Goal: Find contact information: Find contact information

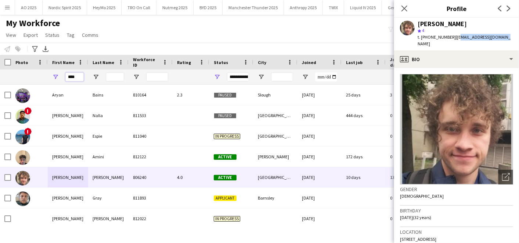
scroll to position [0, 432]
drag, startPoint x: 0, startPoint y: 0, endPoint x: 79, endPoint y: 76, distance: 109.2
click at [79, 76] on input "****" at bounding box center [74, 76] width 18 height 9
type input "*"
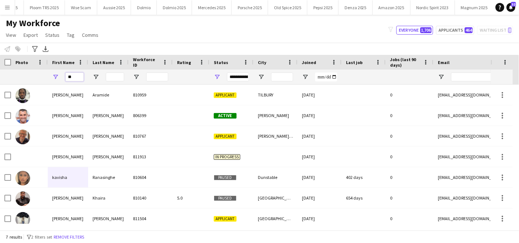
type input "*"
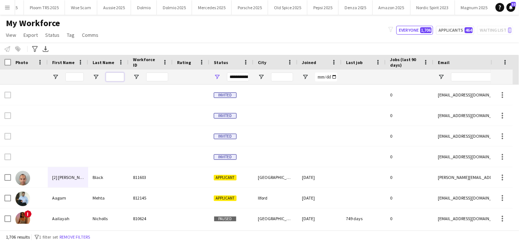
click at [119, 76] on input "Last Name Filter Input" at bounding box center [115, 76] width 18 height 9
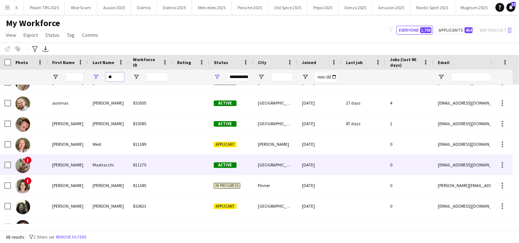
scroll to position [0, 0]
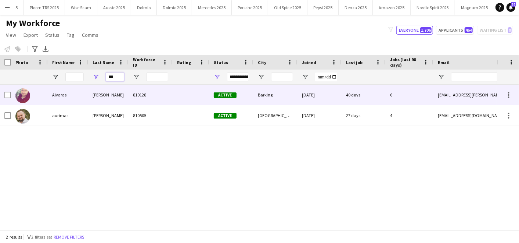
type input "***"
click at [100, 85] on div "[PERSON_NAME]" at bounding box center [108, 95] width 40 height 20
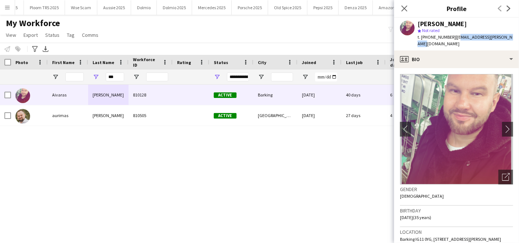
drag, startPoint x: 454, startPoint y: 39, endPoint x: 508, endPoint y: 38, distance: 54.4
click at [508, 38] on div "[PERSON_NAME] star Not rated t. [PHONE_NUMBER] | [EMAIL_ADDRESS][PERSON_NAME][D…" at bounding box center [456, 34] width 125 height 33
copy span "[EMAIL_ADDRESS][PERSON_NAME][DOMAIN_NAME]"
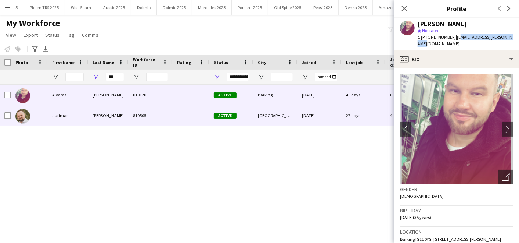
click at [126, 114] on div "[PERSON_NAME]" at bounding box center [108, 115] width 40 height 20
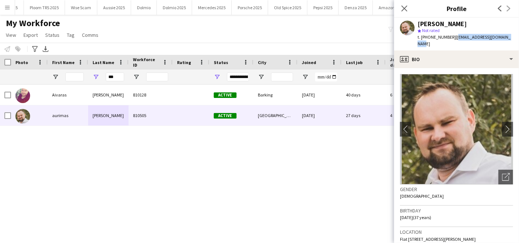
drag, startPoint x: 456, startPoint y: 37, endPoint x: 507, endPoint y: 35, distance: 51.5
click at [507, 35] on div "[PERSON_NAME] star Not rated t. [PHONE_NUMBER] | [EMAIL_ADDRESS][DOMAIN_NAME]" at bounding box center [456, 34] width 125 height 33
copy span "[EMAIL_ADDRESS][DOMAIN_NAME]"
